Goal: Information Seeking & Learning: Stay updated

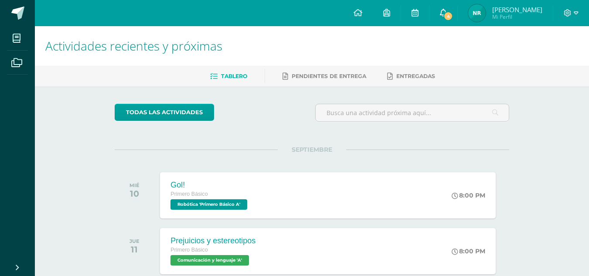
click at [447, 9] on icon at bounding box center [443, 13] width 7 height 8
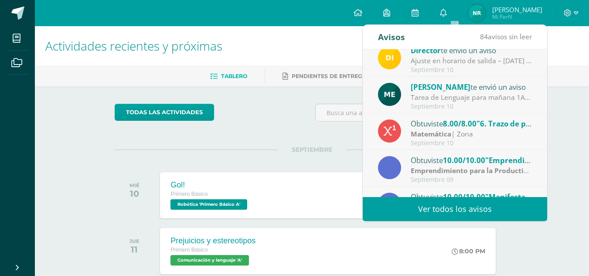
scroll to position [47, 0]
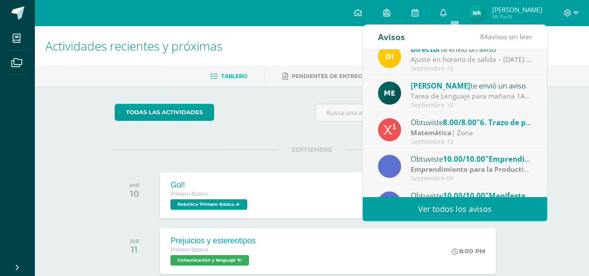
click at [463, 96] on div "Tarea de Lenguaje para mañana 1A: Trabajar los ejercicios de los documentos sub…" at bounding box center [471, 96] width 121 height 10
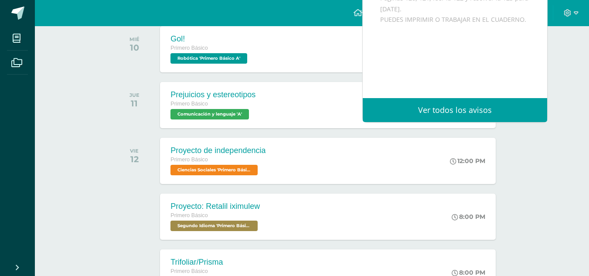
scroll to position [164, 0]
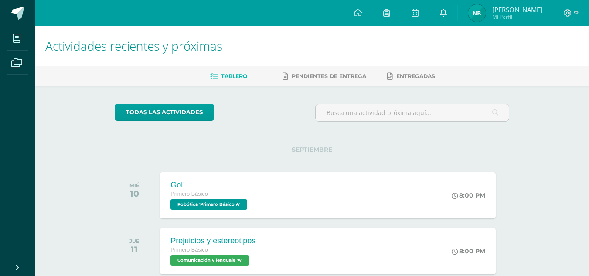
click at [450, 10] on link at bounding box center [444, 13] width 28 height 26
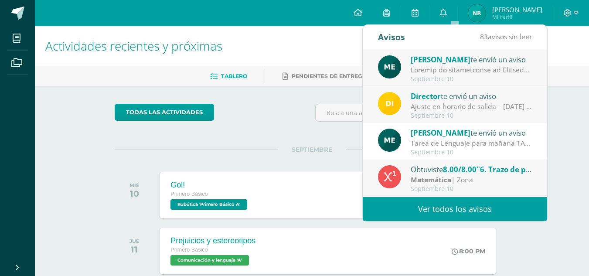
click at [483, 148] on div "Tarea de Lenguaje para mañana 1A: Trabajar los ejercicios de los documentos sub…" at bounding box center [471, 143] width 121 height 10
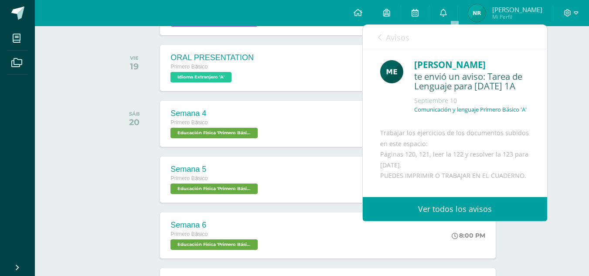
click at [375, 29] on div "Avisos 83 avisos sin leer Avisos" at bounding box center [455, 37] width 184 height 24
click at [380, 33] on link "Avisos" at bounding box center [393, 37] width 31 height 25
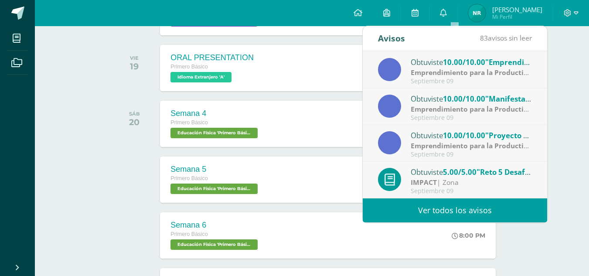
scroll to position [563, 0]
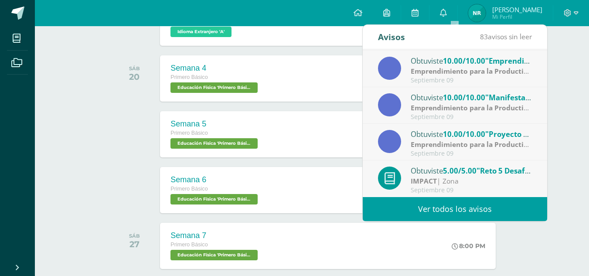
click at [452, 208] on link "Ver todos los avisos" at bounding box center [455, 209] width 184 height 24
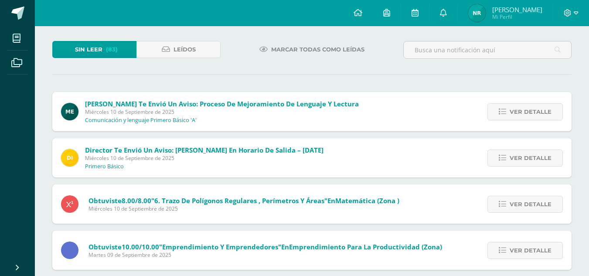
scroll to position [42, 0]
click at [205, 116] on span "Miércoles 10 de Septiembre de 2025" at bounding box center [222, 112] width 274 height 7
click at [522, 114] on span "Ver detalle" at bounding box center [531, 112] width 42 height 16
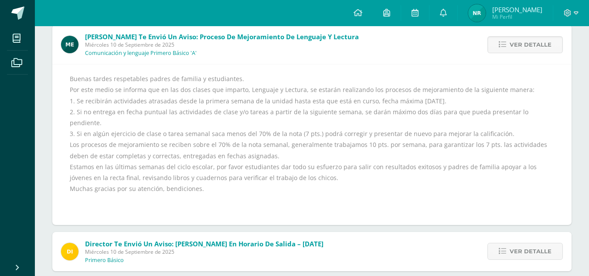
scroll to position [0, 0]
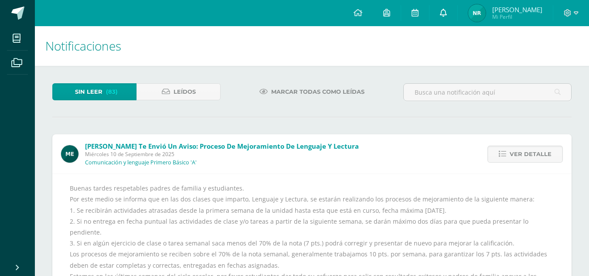
click at [447, 14] on icon at bounding box center [443, 13] width 7 height 8
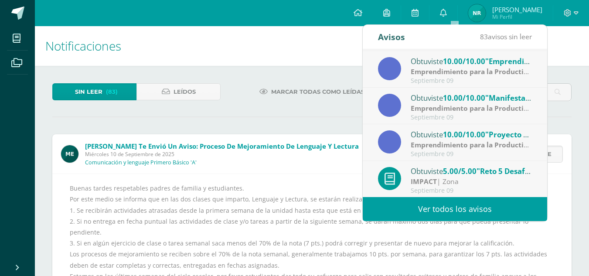
scroll to position [145, 0]
click at [446, 207] on link "Ver todos los avisos" at bounding box center [455, 209] width 184 height 24
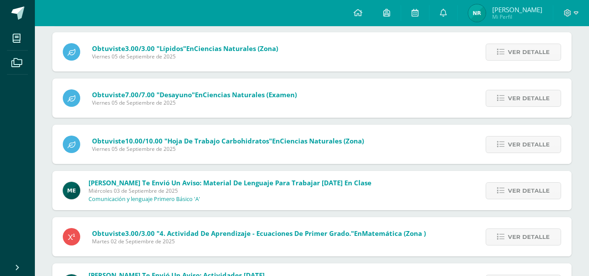
scroll to position [889, 0]
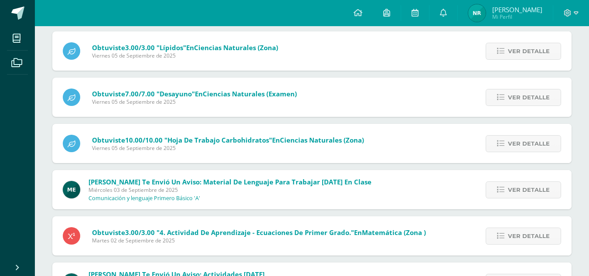
click at [240, 188] on span "Miércoles 03 de Septiembre de 2025" at bounding box center [230, 189] width 283 height 7
click at [531, 189] on span "Ver detalle" at bounding box center [529, 190] width 42 height 16
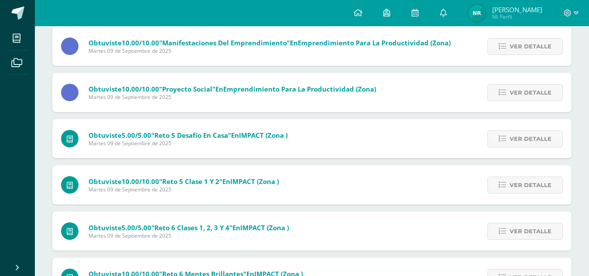
scroll to position [247, 0]
